Goal: Information Seeking & Learning: Learn about a topic

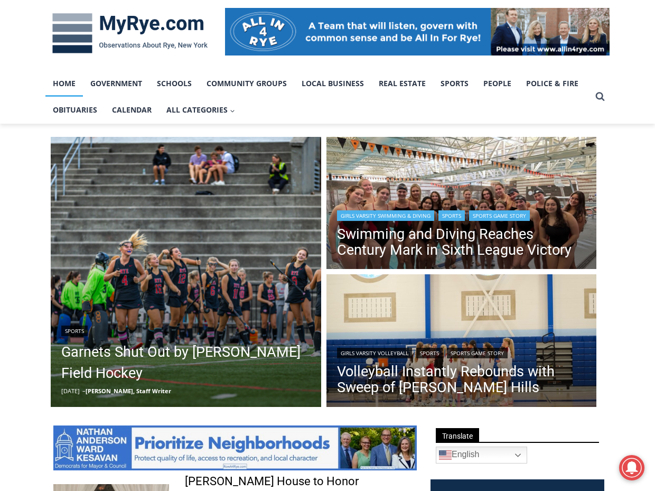
click at [434, 184] on img "Read More Swimming and Diving Reaches Century Mark in Sixth League Victory" at bounding box center [461, 204] width 270 height 135
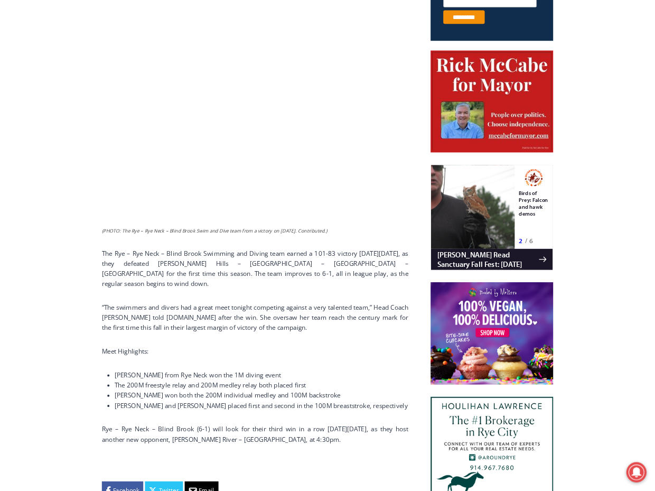
scroll to position [485, 0]
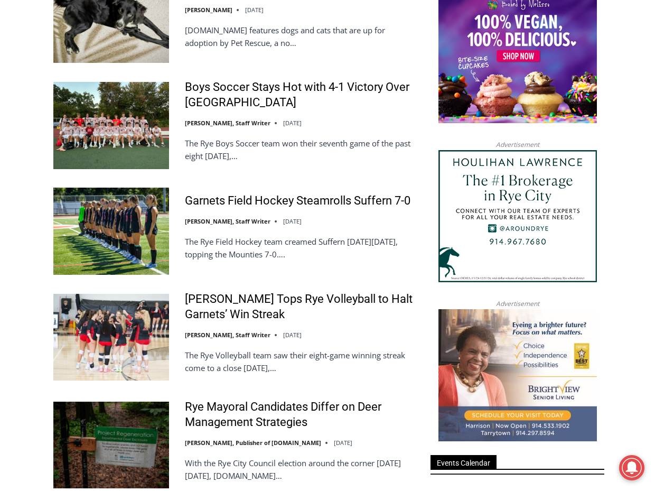
scroll to position [1215, 0]
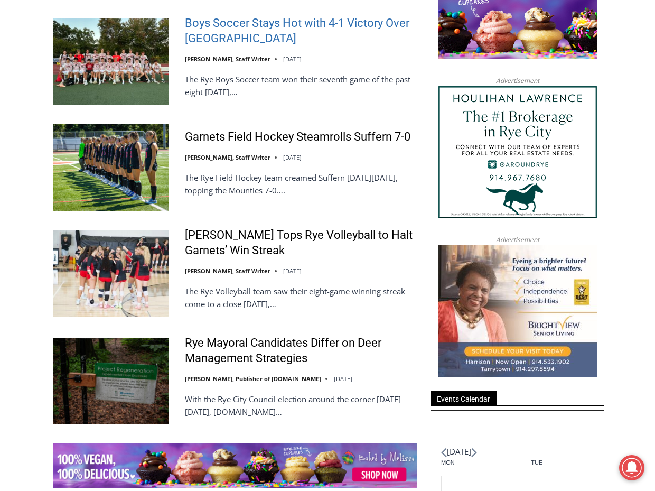
click at [278, 43] on link "Boys Soccer Stays Hot with 4-1 Victory Over Eastchester" at bounding box center [301, 31] width 232 height 30
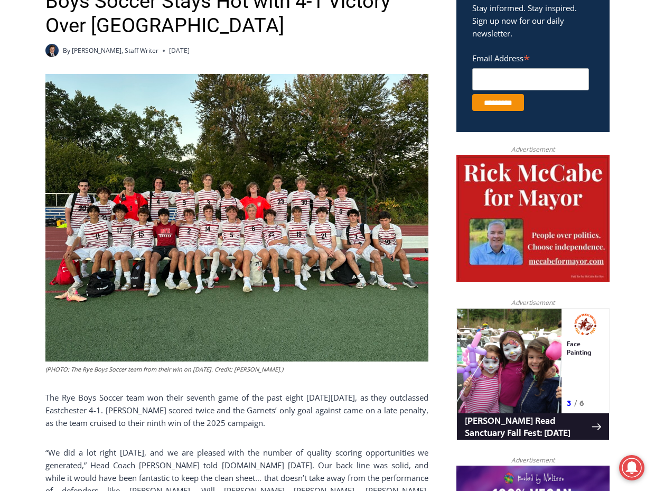
scroll to position [402, 0]
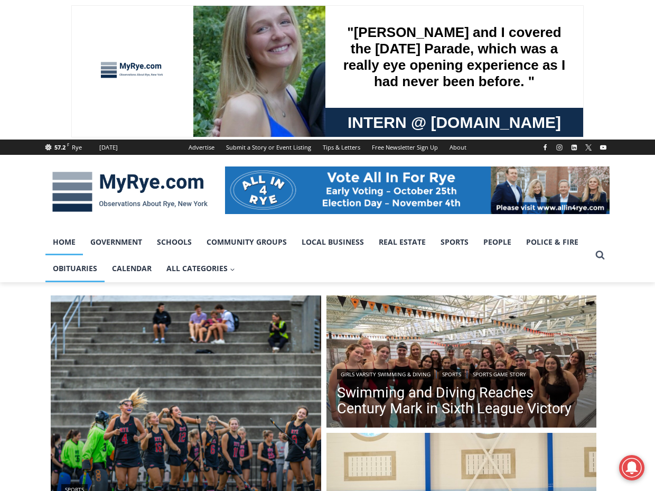
click at [76, 263] on link "Obituaries" at bounding box center [74, 268] width 59 height 26
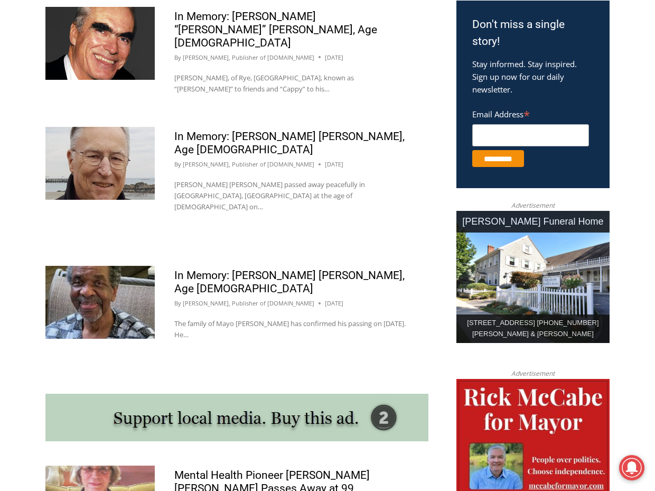
scroll to position [739, 0]
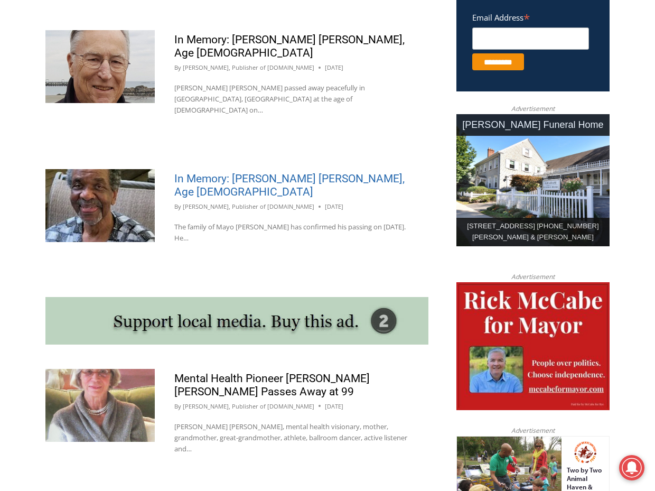
click at [197, 172] on link "In Memory: Mayo Peter Bartlett, Age 86" at bounding box center [289, 185] width 230 height 26
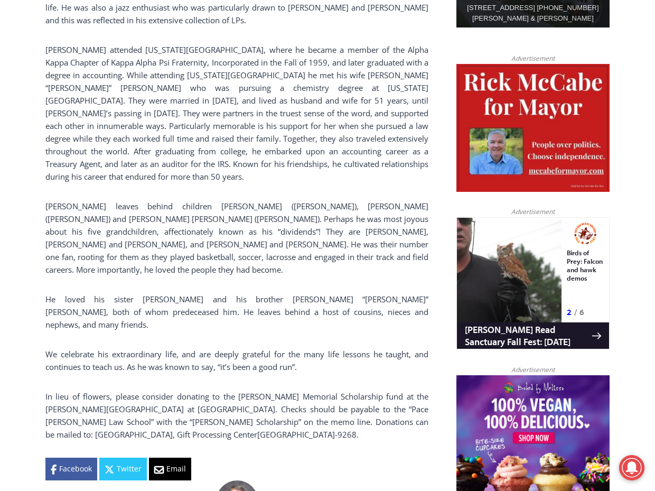
scroll to position [686, 0]
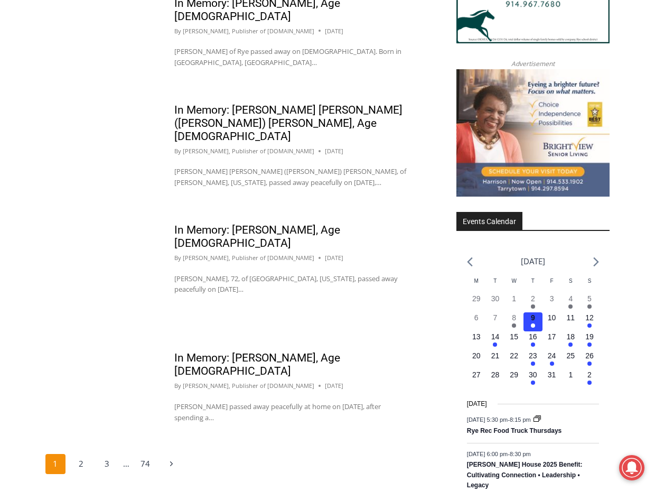
scroll to position [1584, 0]
